Goal: Task Accomplishment & Management: Complete application form

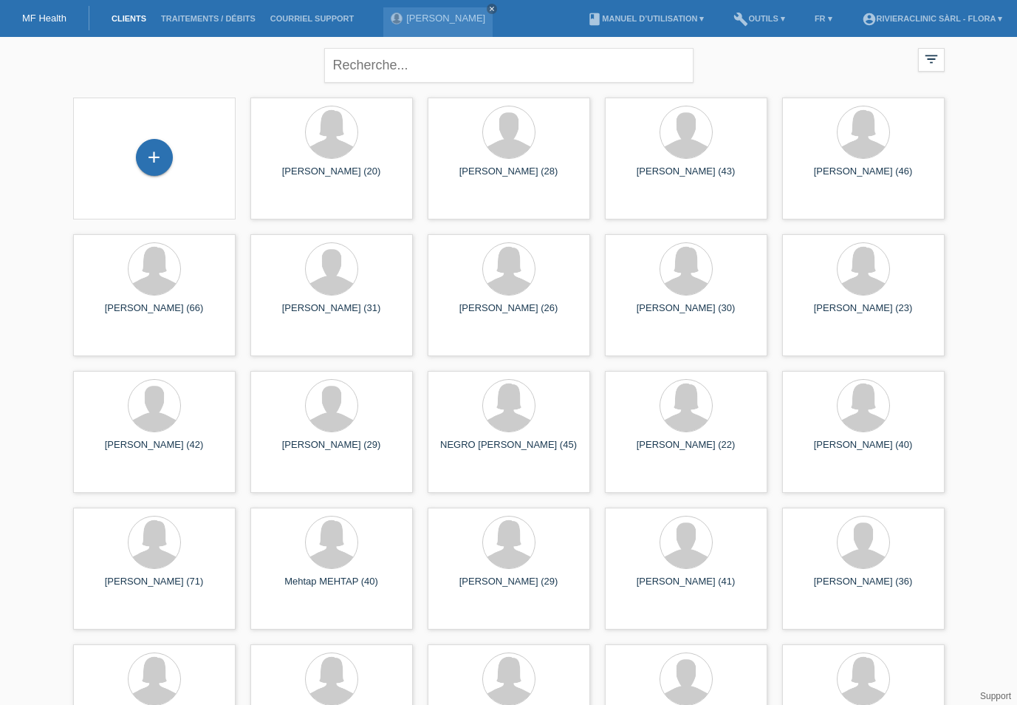
click at [168, 135] on div "+" at bounding box center [154, 159] width 163 height 122
click at [159, 150] on div "+" at bounding box center [154, 157] width 37 height 37
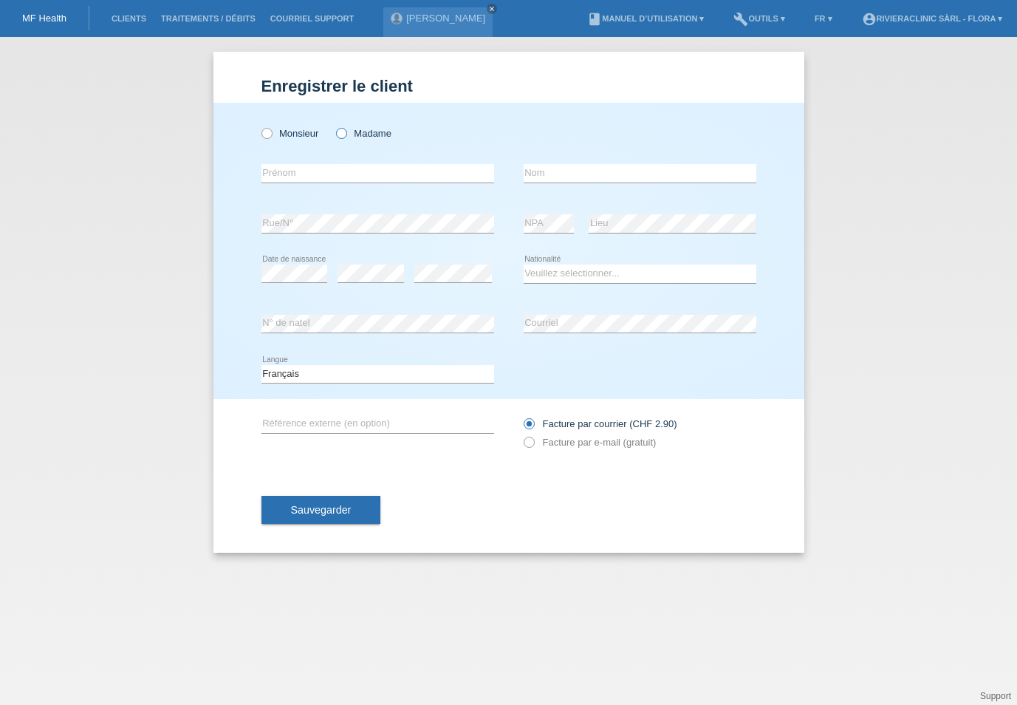
click at [358, 137] on label "Madame" at bounding box center [363, 133] width 55 height 11
click at [346, 137] on input "Madame" at bounding box center [341, 133] width 10 height 10
radio input "true"
click at [292, 135] on label "Monsieur" at bounding box center [290, 133] width 58 height 11
click at [271, 135] on input "Monsieur" at bounding box center [266, 133] width 10 height 10
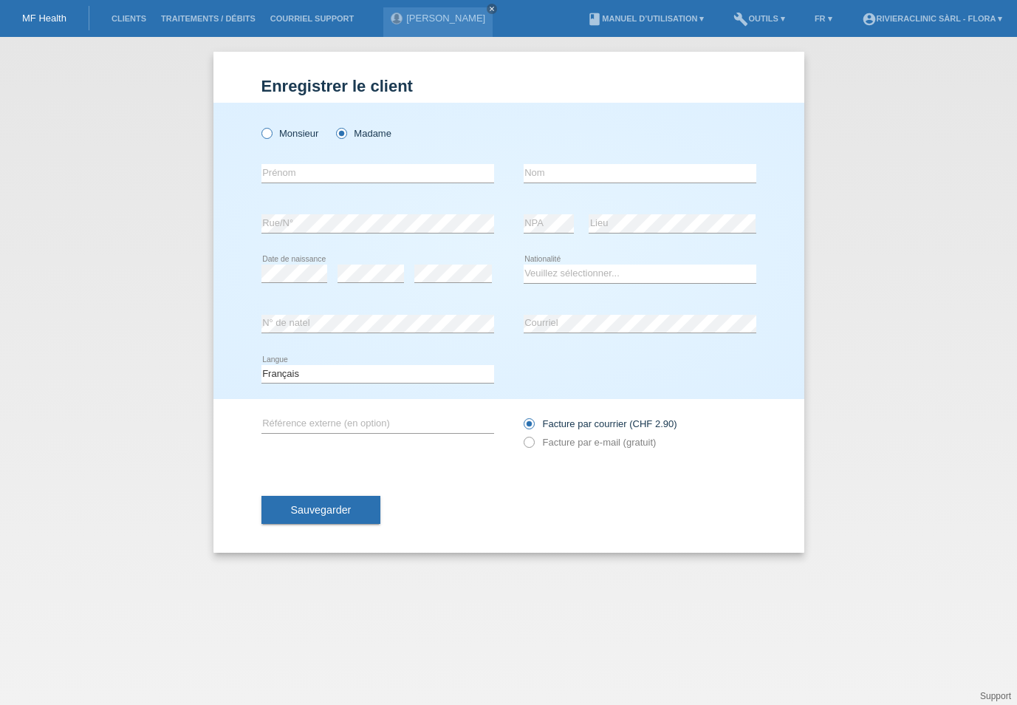
radio input "true"
type input "[PERSON_NAME]"
type input "D'Incau"
select select "CH"
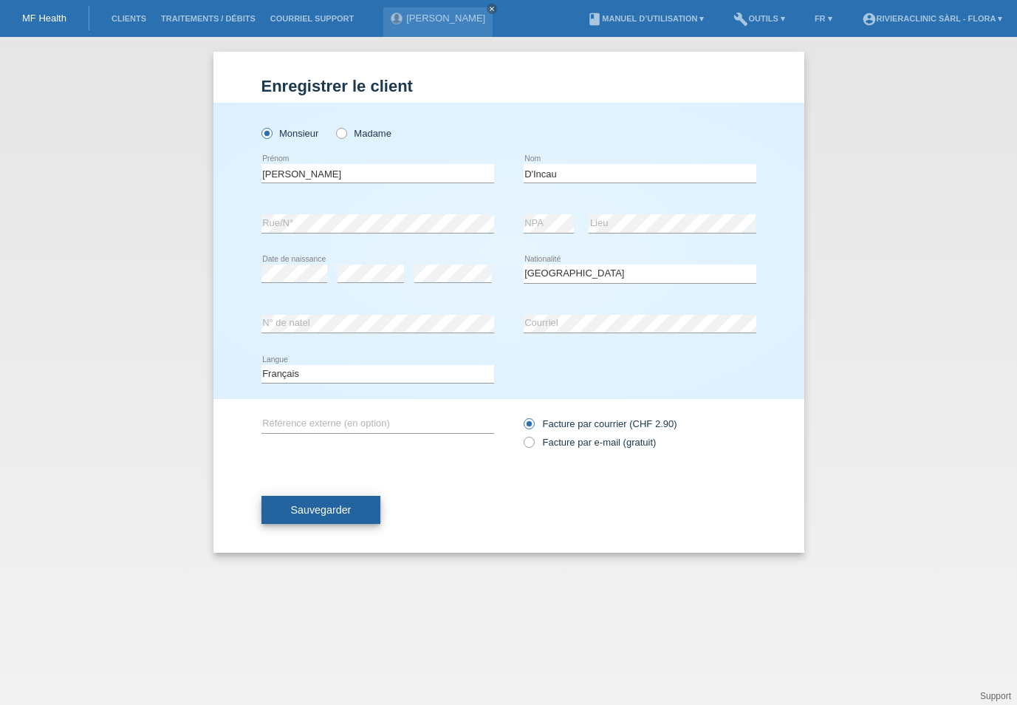
click at [361, 504] on button "Sauvegarder" at bounding box center [321, 510] width 120 height 28
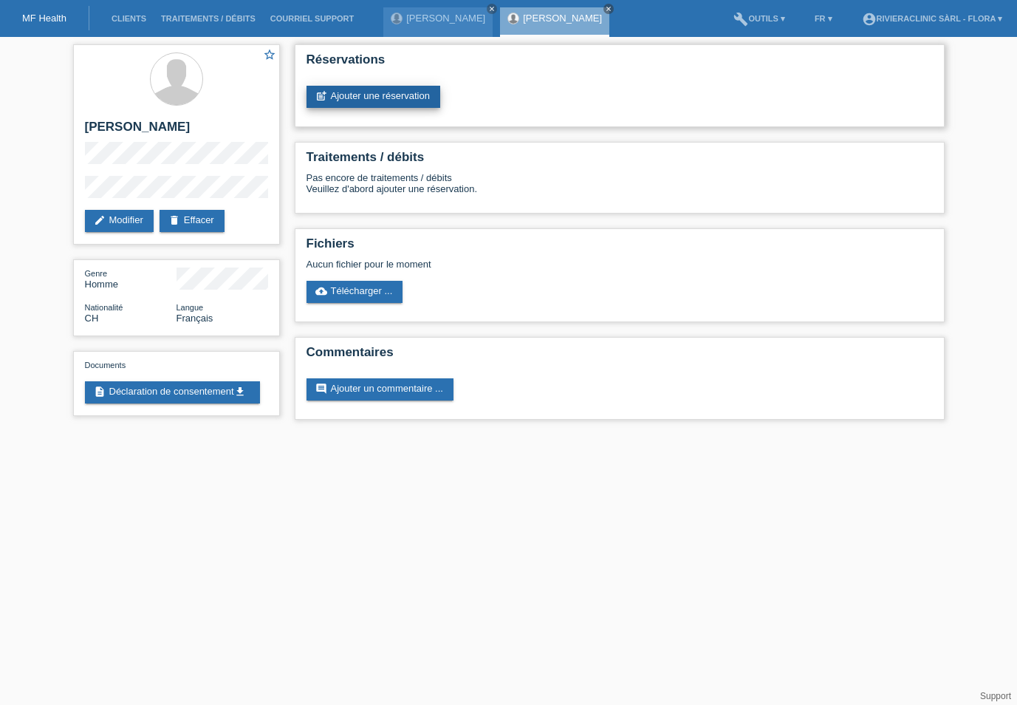
click at [356, 98] on link "post_add Ajouter une réservation" at bounding box center [374, 97] width 134 height 22
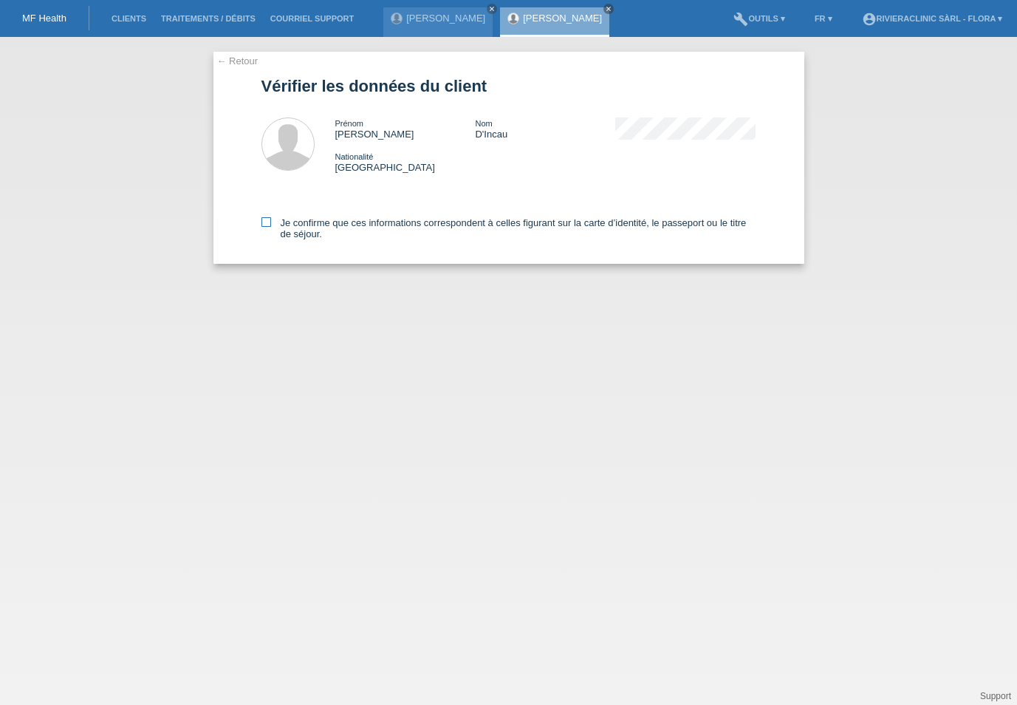
click at [269, 218] on icon at bounding box center [266, 222] width 10 height 10
click at [269, 218] on input "Je confirme que ces informations correspondent à celles figurant sur la carte d…" at bounding box center [266, 222] width 10 height 10
checkbox input "true"
